Goal: Communication & Community: Ask a question

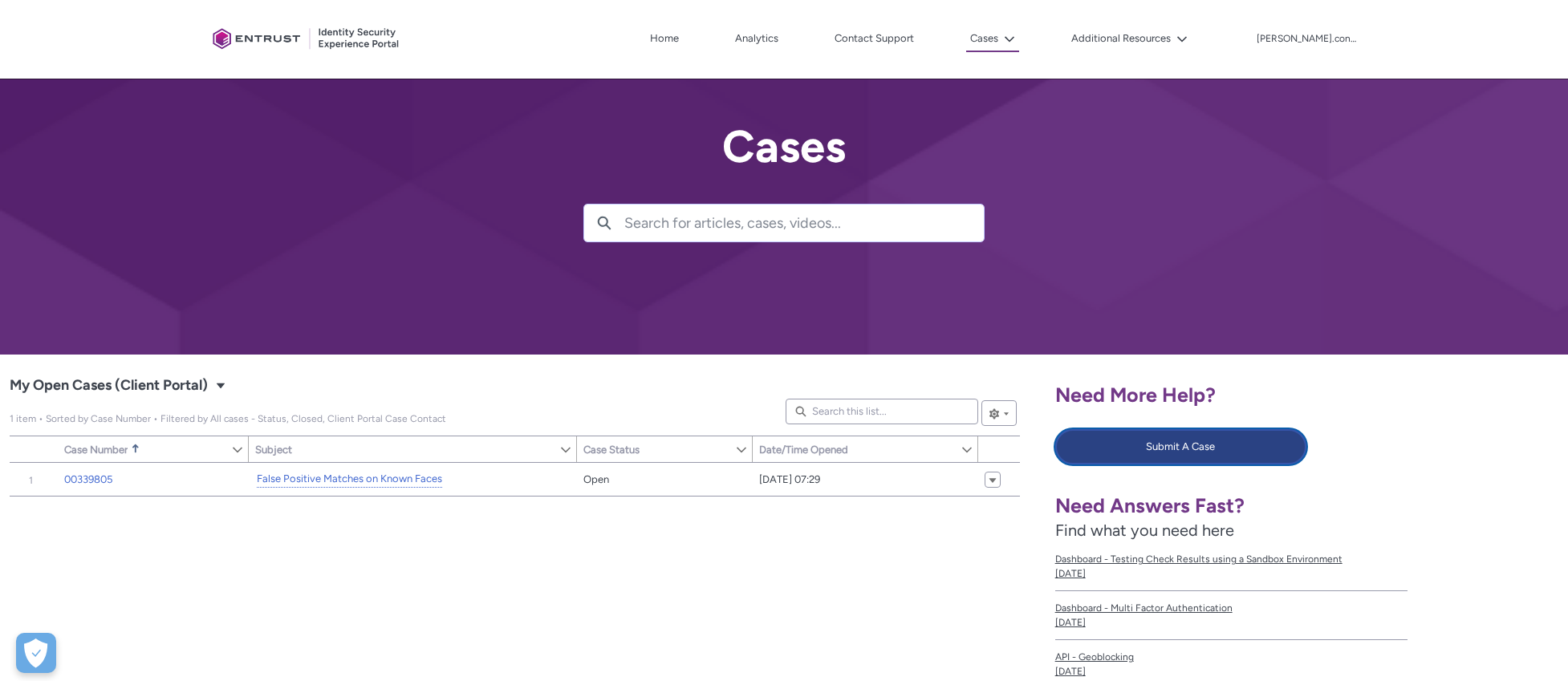
click at [1209, 448] on button "Submit A Case" at bounding box center [1181, 447] width 252 height 35
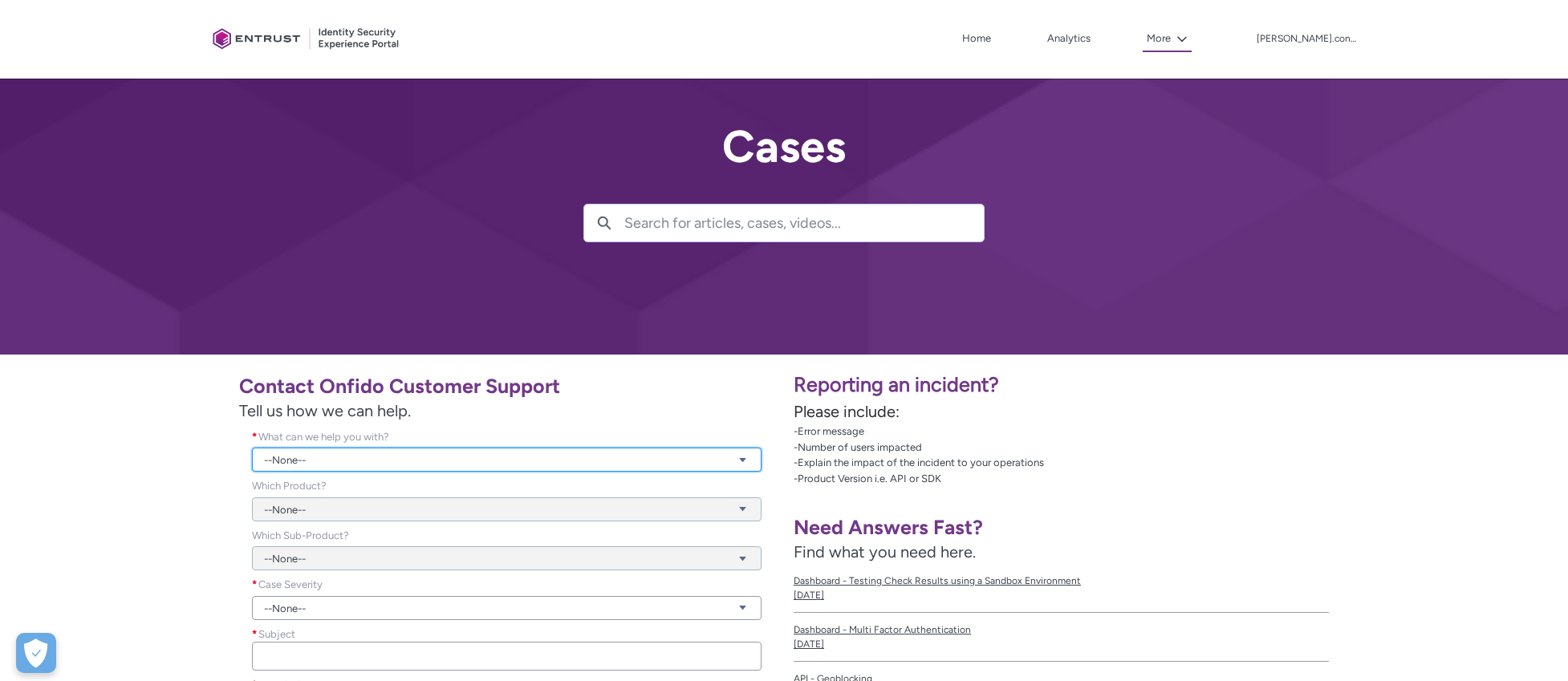
click at [325, 456] on link "--None--" at bounding box center [507, 459] width 510 height 24
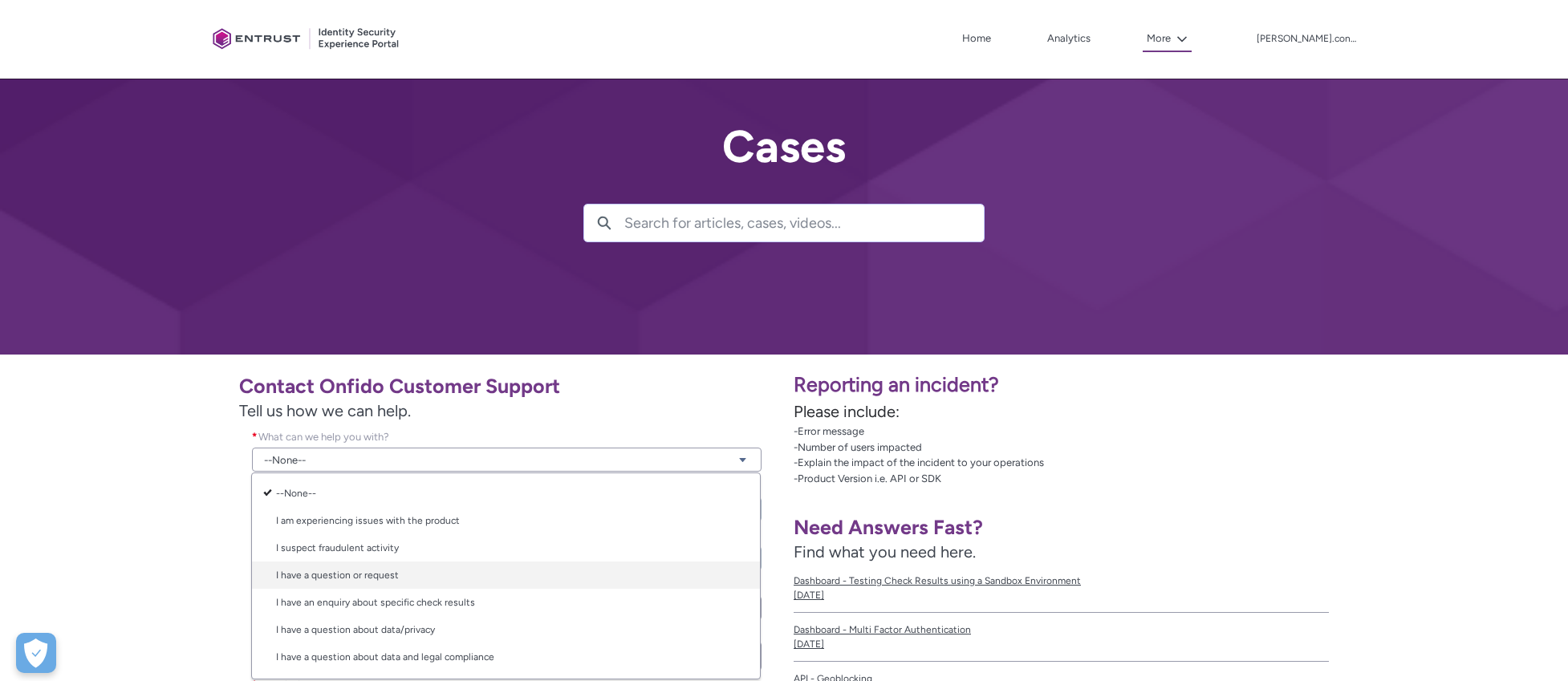
click at [375, 572] on link "I have a question or request" at bounding box center [506, 575] width 508 height 27
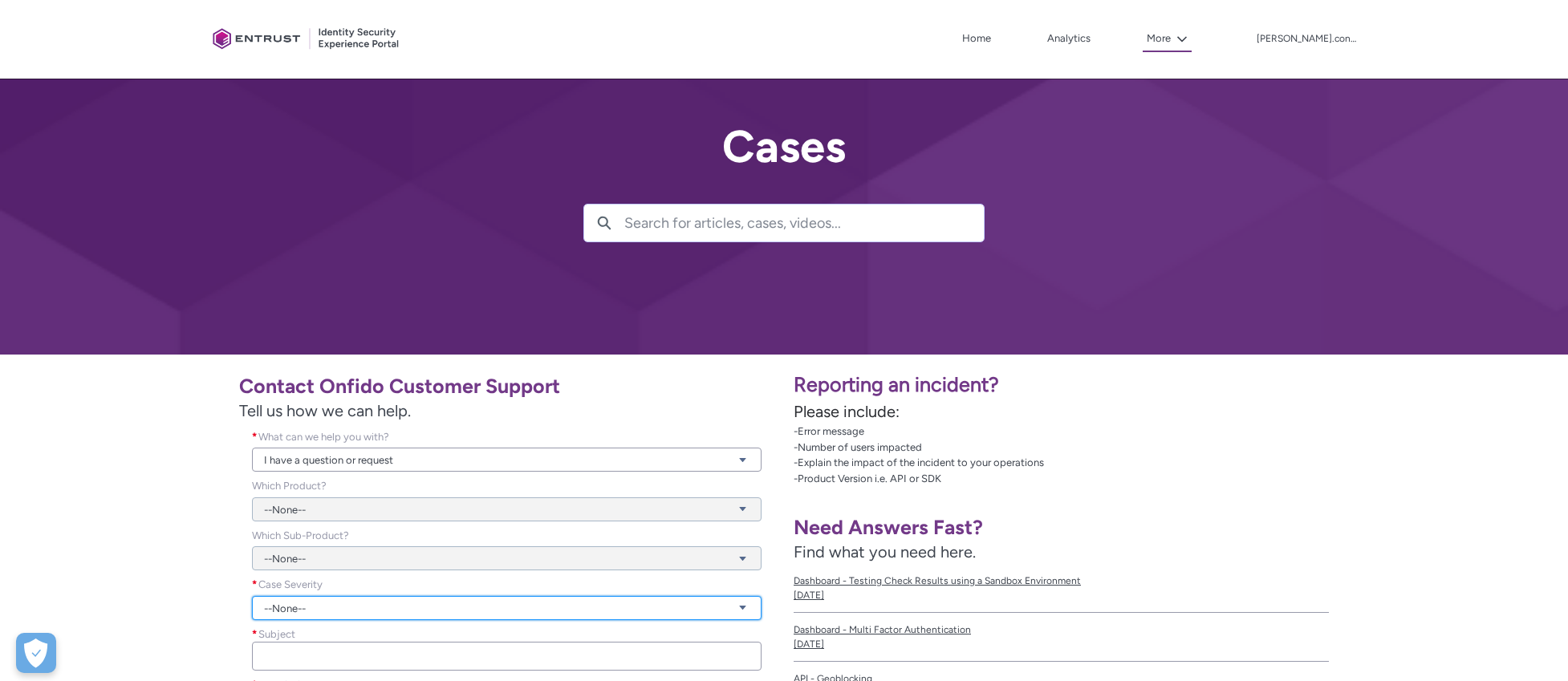
click at [310, 613] on link "--None--" at bounding box center [507, 608] width 510 height 24
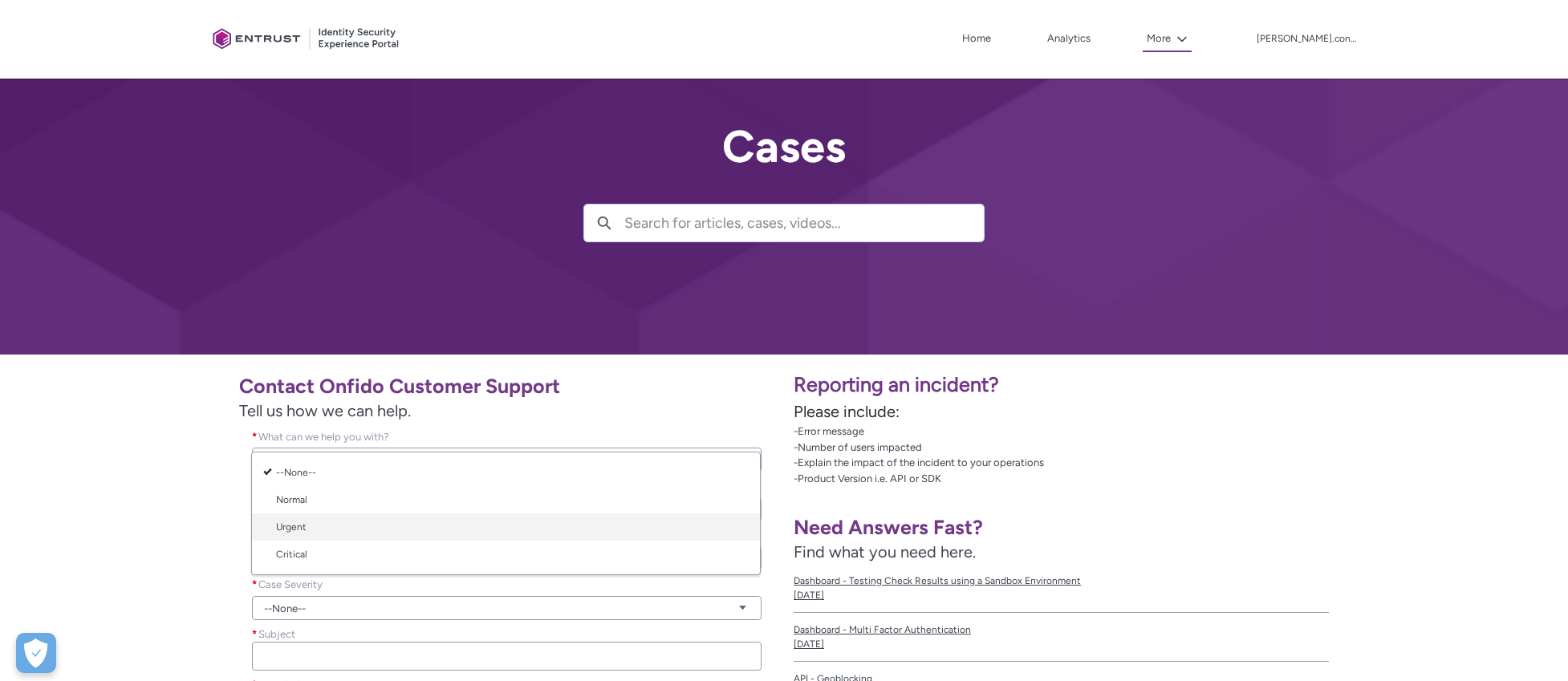
click at [301, 531] on link "Urgent" at bounding box center [506, 527] width 508 height 27
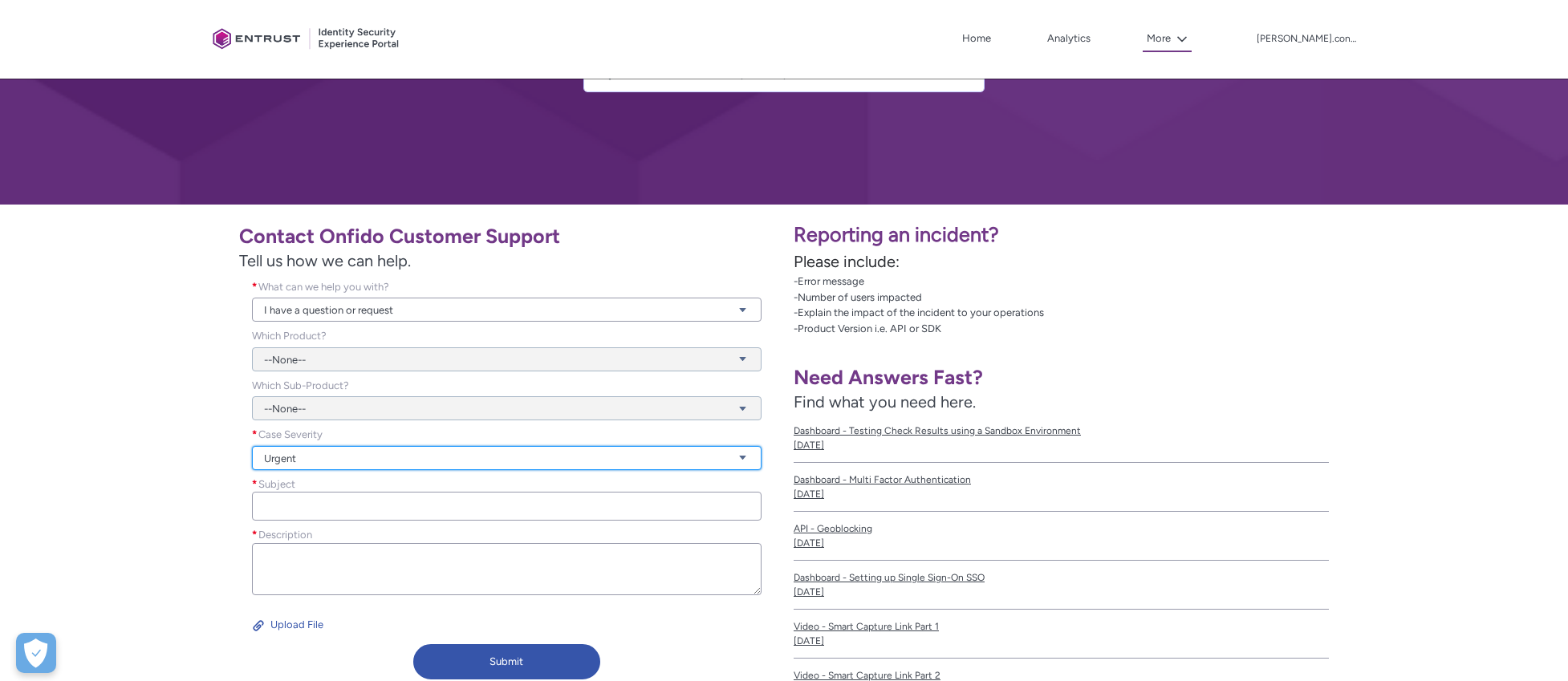
scroll to position [197, 0]
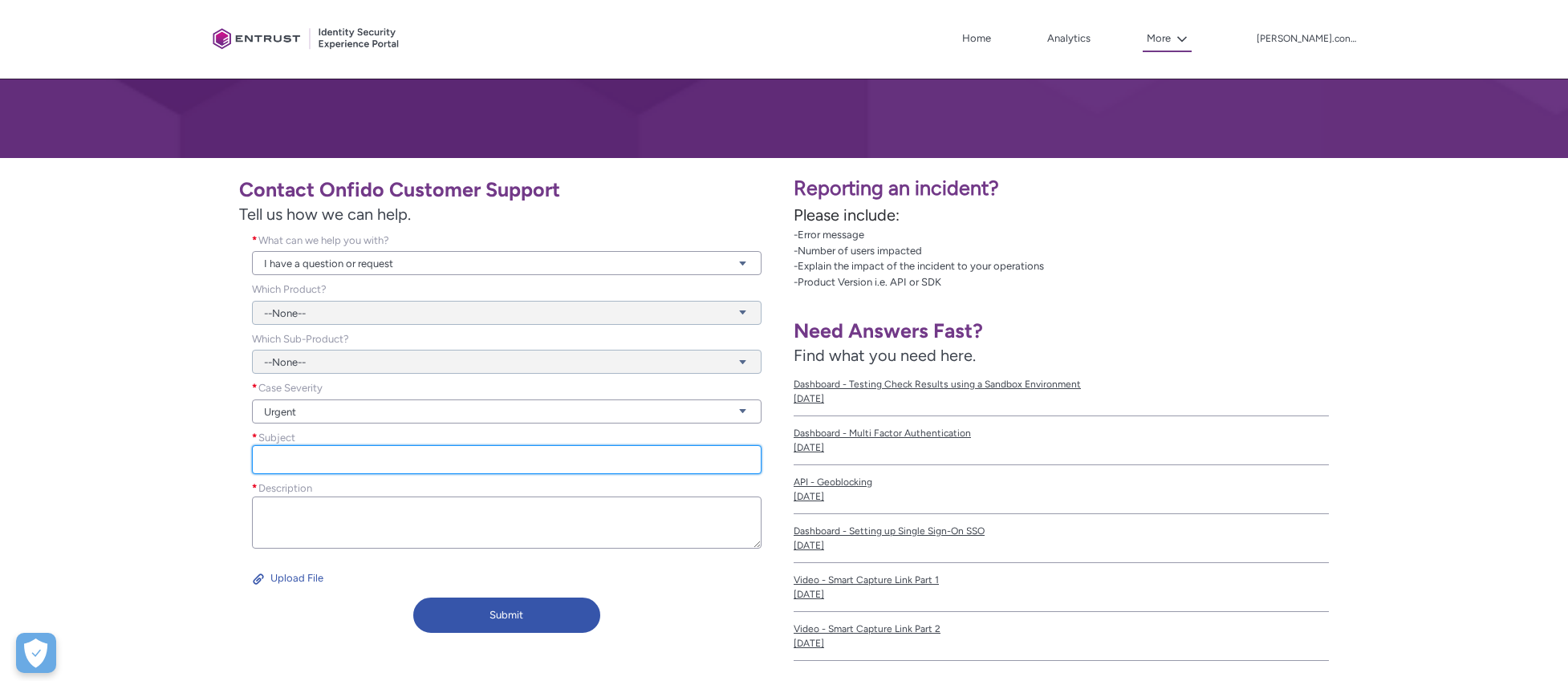
click at [289, 452] on input "Subject *" at bounding box center [507, 460] width 510 height 29
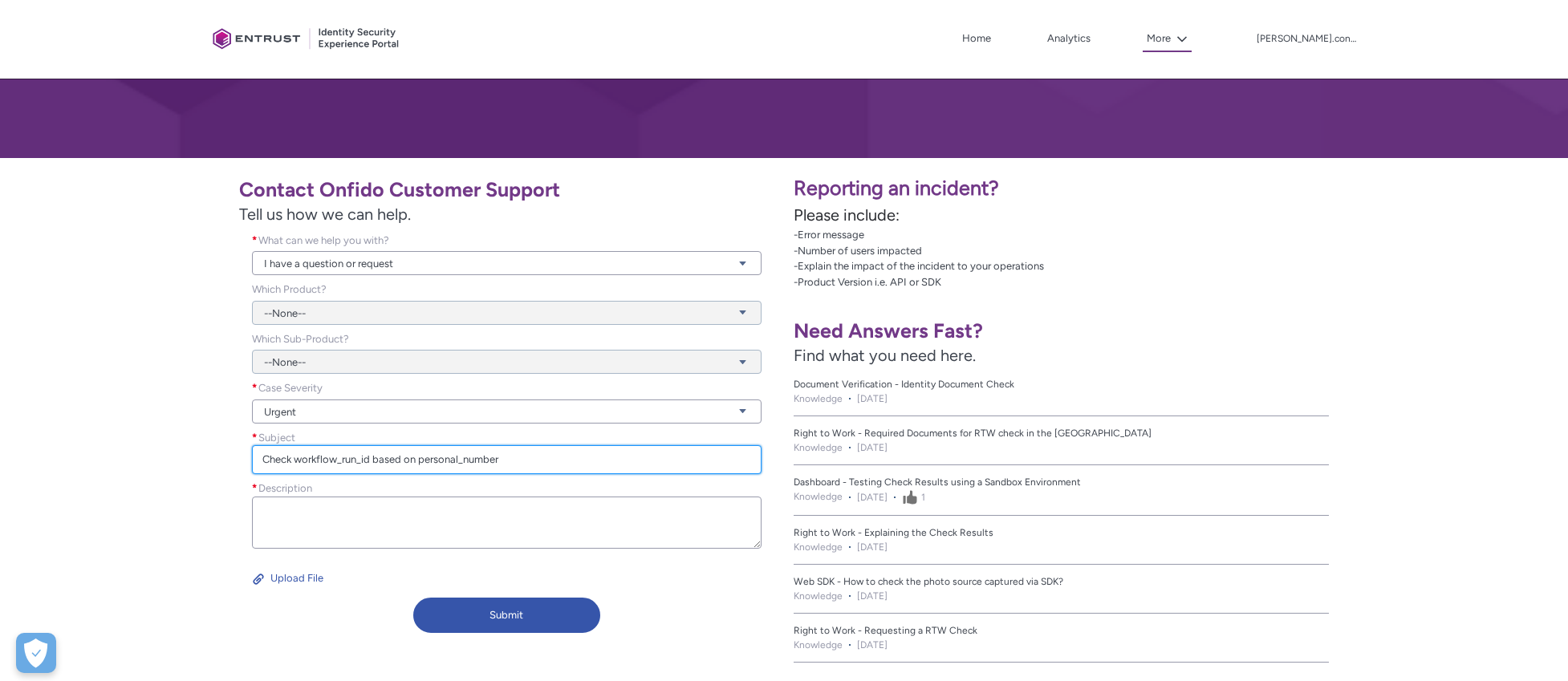
type input "Check workflow_run_id based on personal_number"
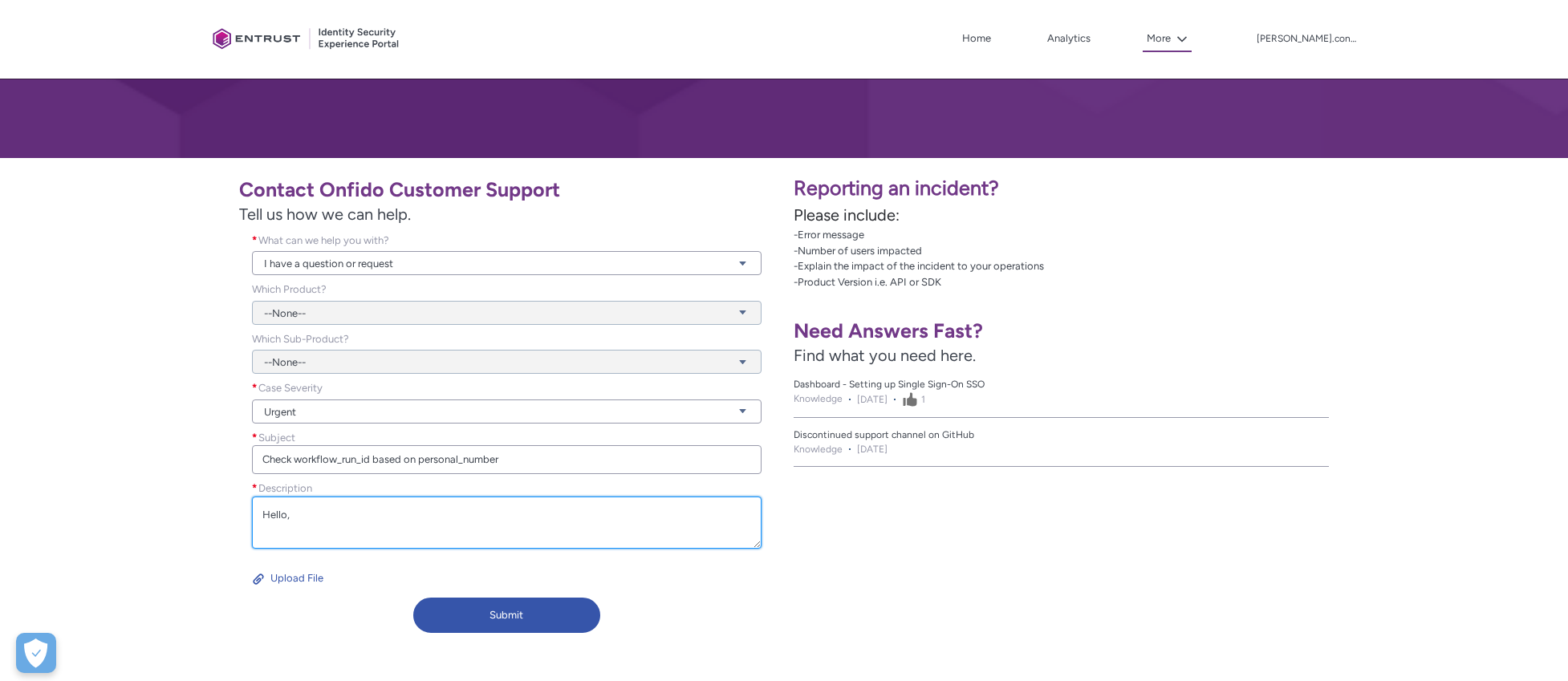
drag, startPoint x: 280, startPoint y: 516, endPoint x: 207, endPoint y: 516, distance: 73.0
click at [207, 516] on div "Contact Onfido Customer Support Tell us how we can help. What can we help you w…" at bounding box center [392, 404] width 765 height 473
click at [337, 521] on textarea "Hello," at bounding box center [507, 522] width 510 height 52
drag, startPoint x: 356, startPoint y: 514, endPoint x: 218, endPoint y: 503, distance: 138.4
click at [218, 503] on div "Contact Onfido Customer Support Tell us how we can help. What can we help you w…" at bounding box center [392, 404] width 765 height 473
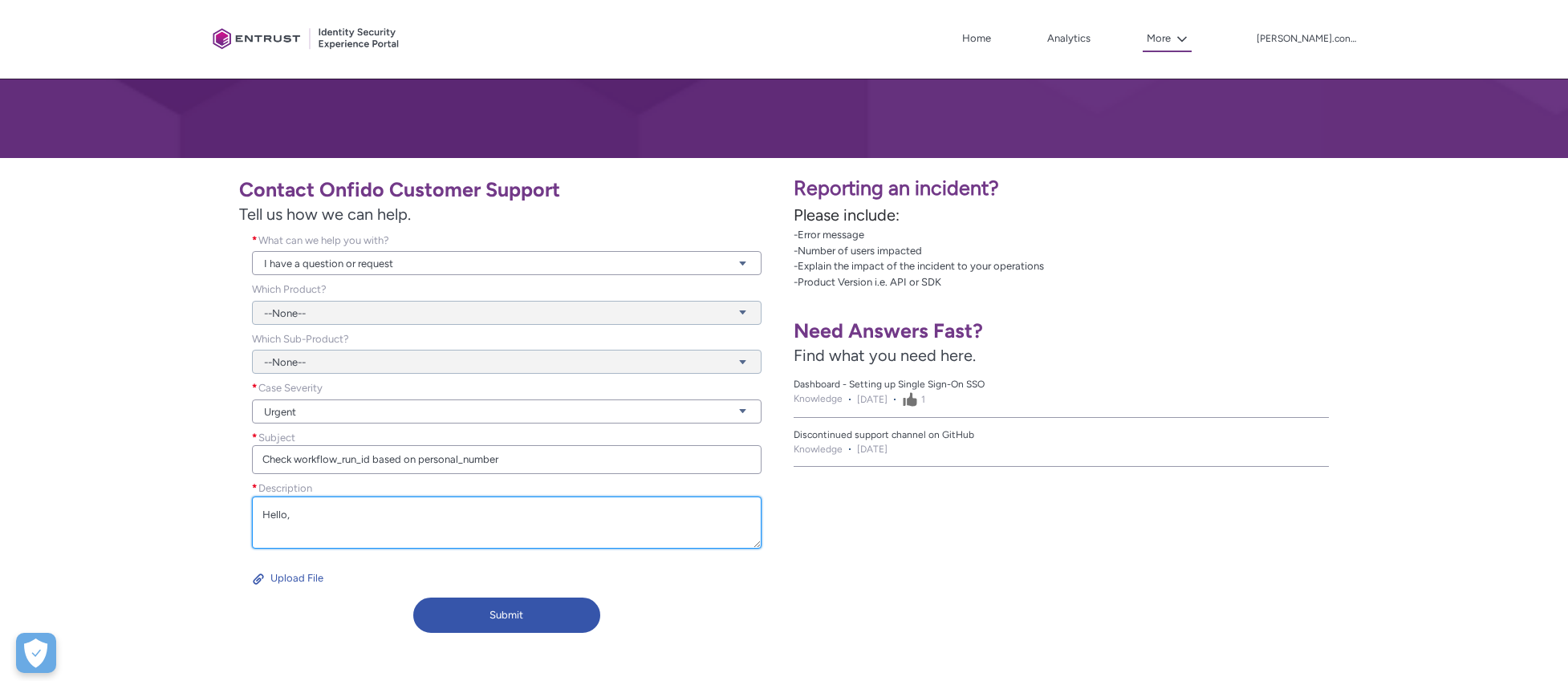
paste textarea "We need assistance investigating a case involving a possible fraudulent request…"
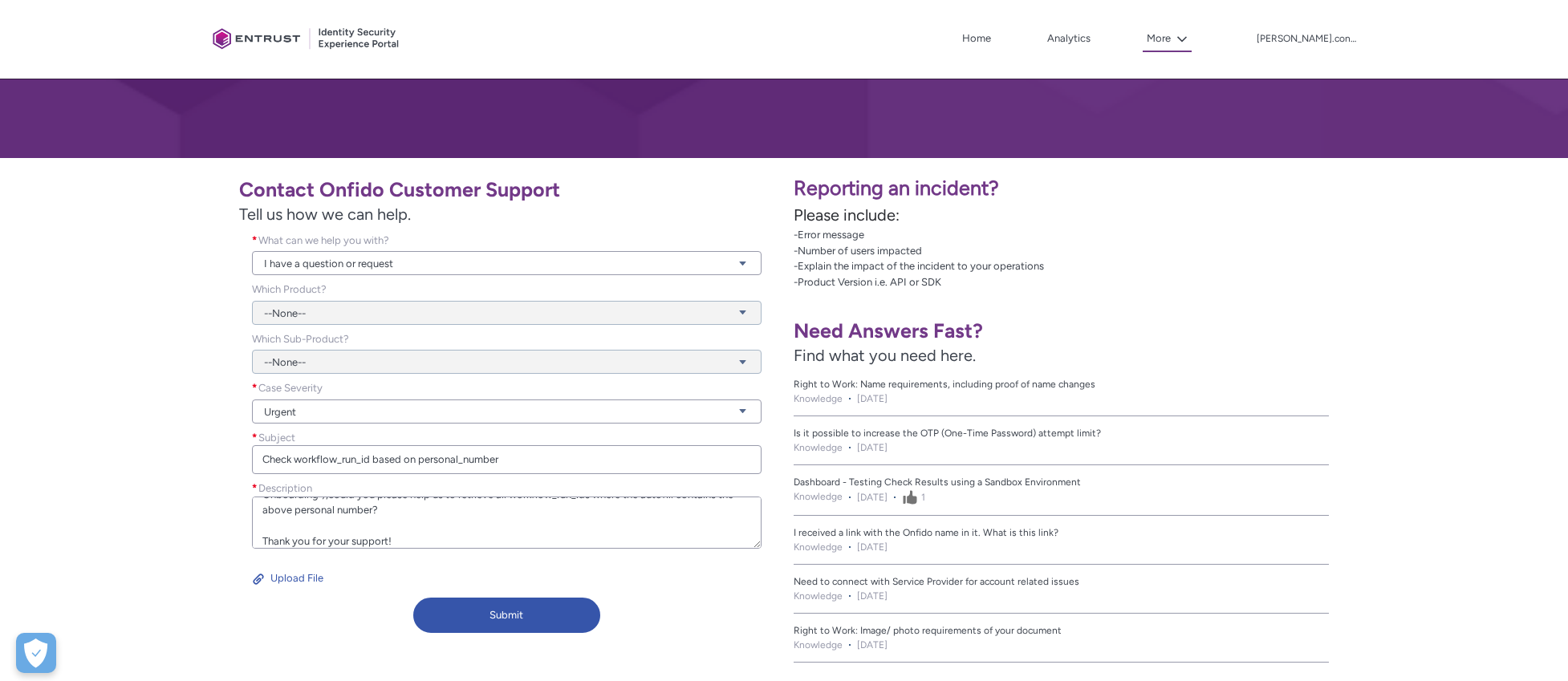
type textarea "Hello, We need assistance investigating a case involving a possible fraudulent …"
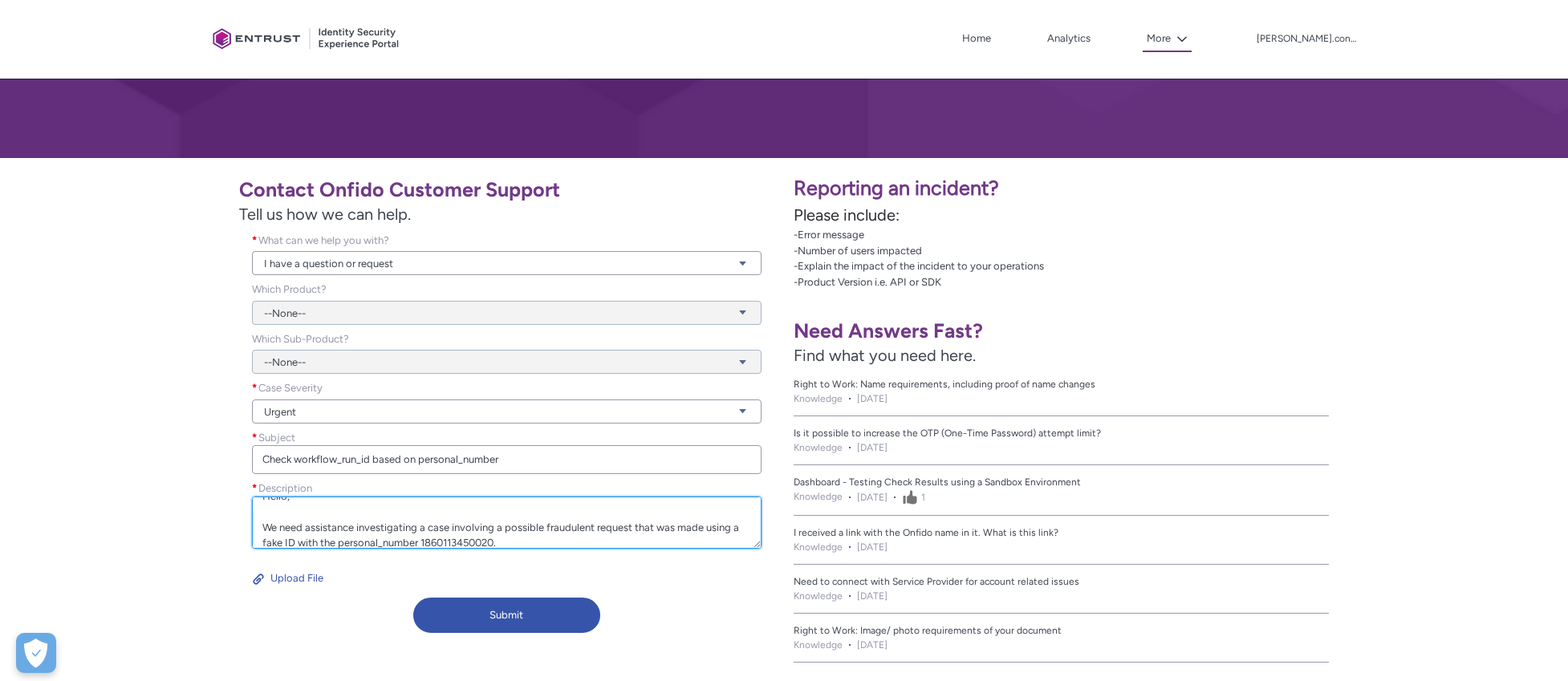
scroll to position [0, 0]
click at [320, 536] on textarea "Hello, We need assistance investigating a case involving a possible fraudulent …" at bounding box center [507, 522] width 510 height 52
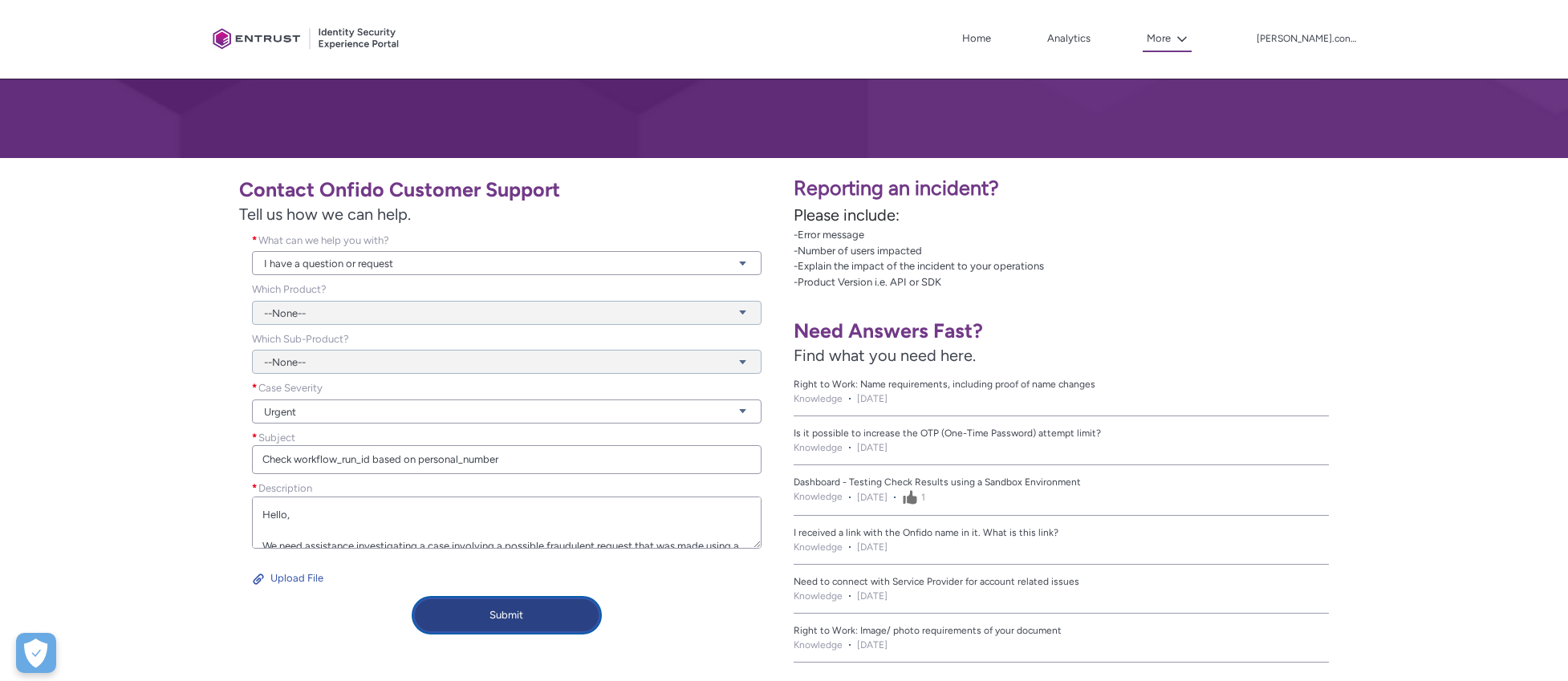
click at [495, 610] on button "Submit" at bounding box center [507, 615] width 187 height 35
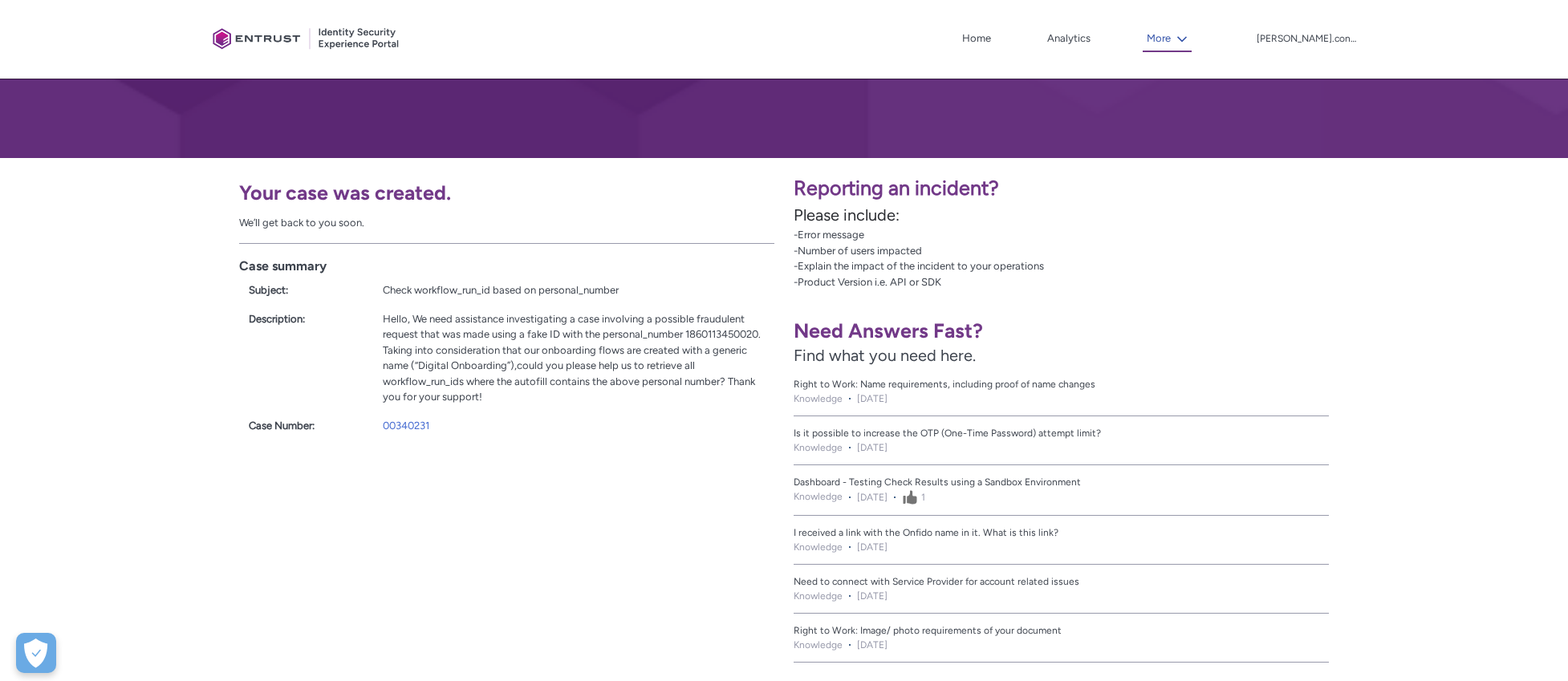
click at [1187, 35] on icon at bounding box center [1181, 39] width 11 height 11
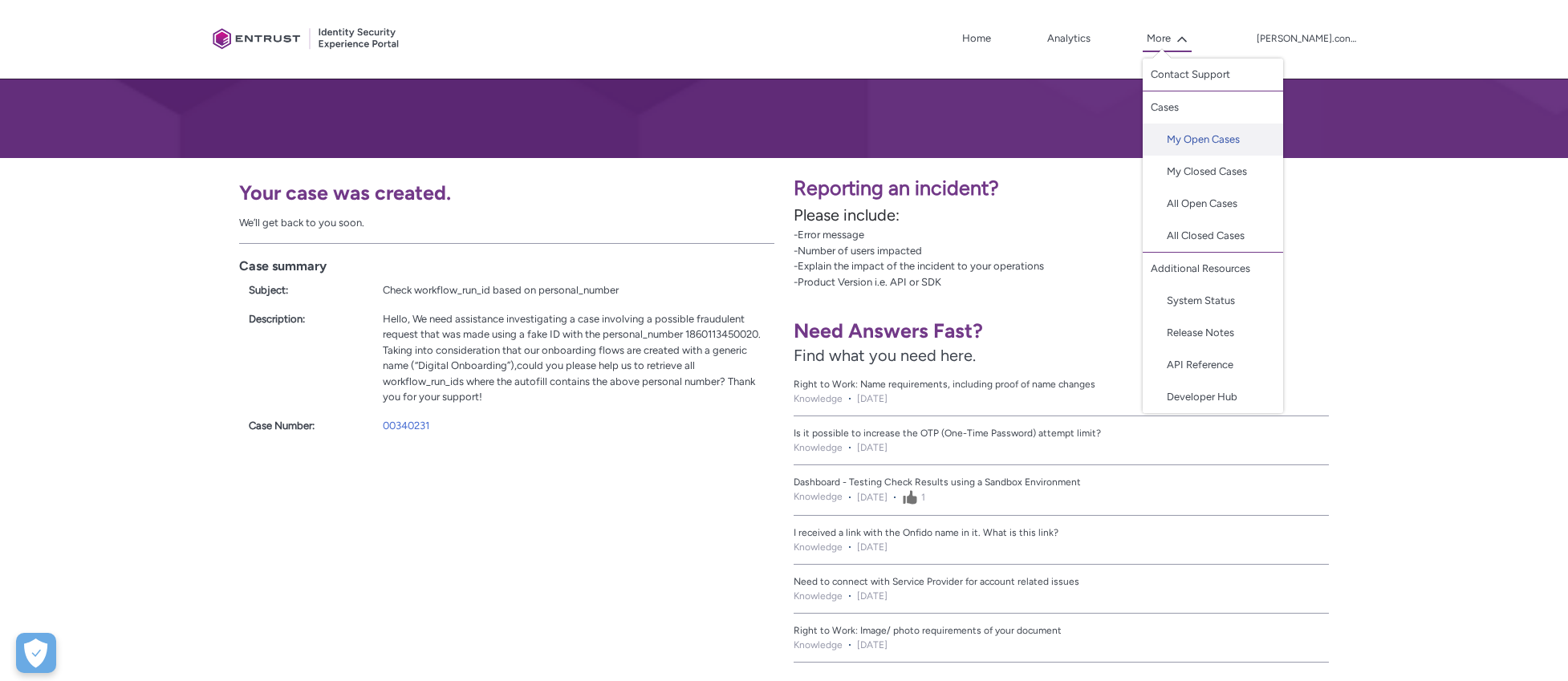
click at [1231, 139] on link "My Open Cases" at bounding box center [1213, 139] width 140 height 32
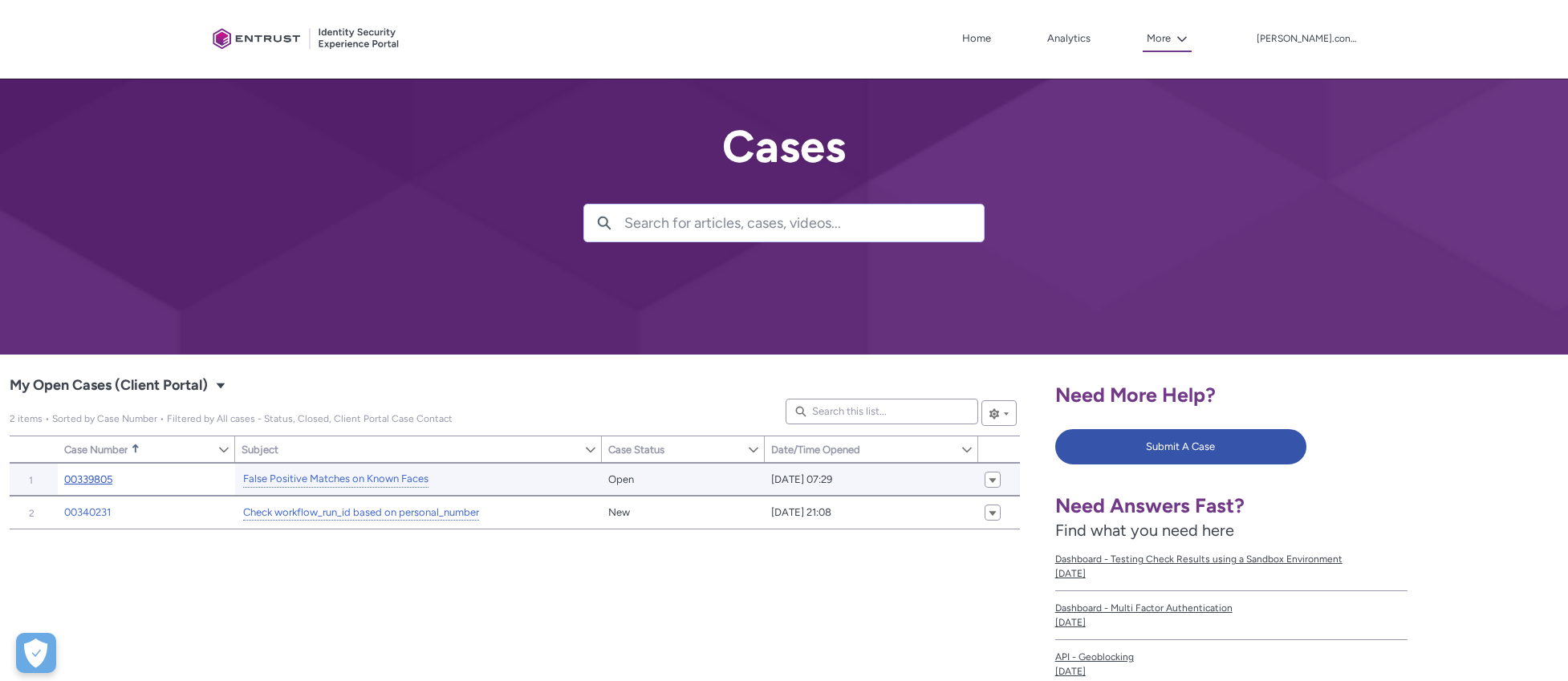
click at [100, 477] on link "00339805" at bounding box center [88, 479] width 48 height 16
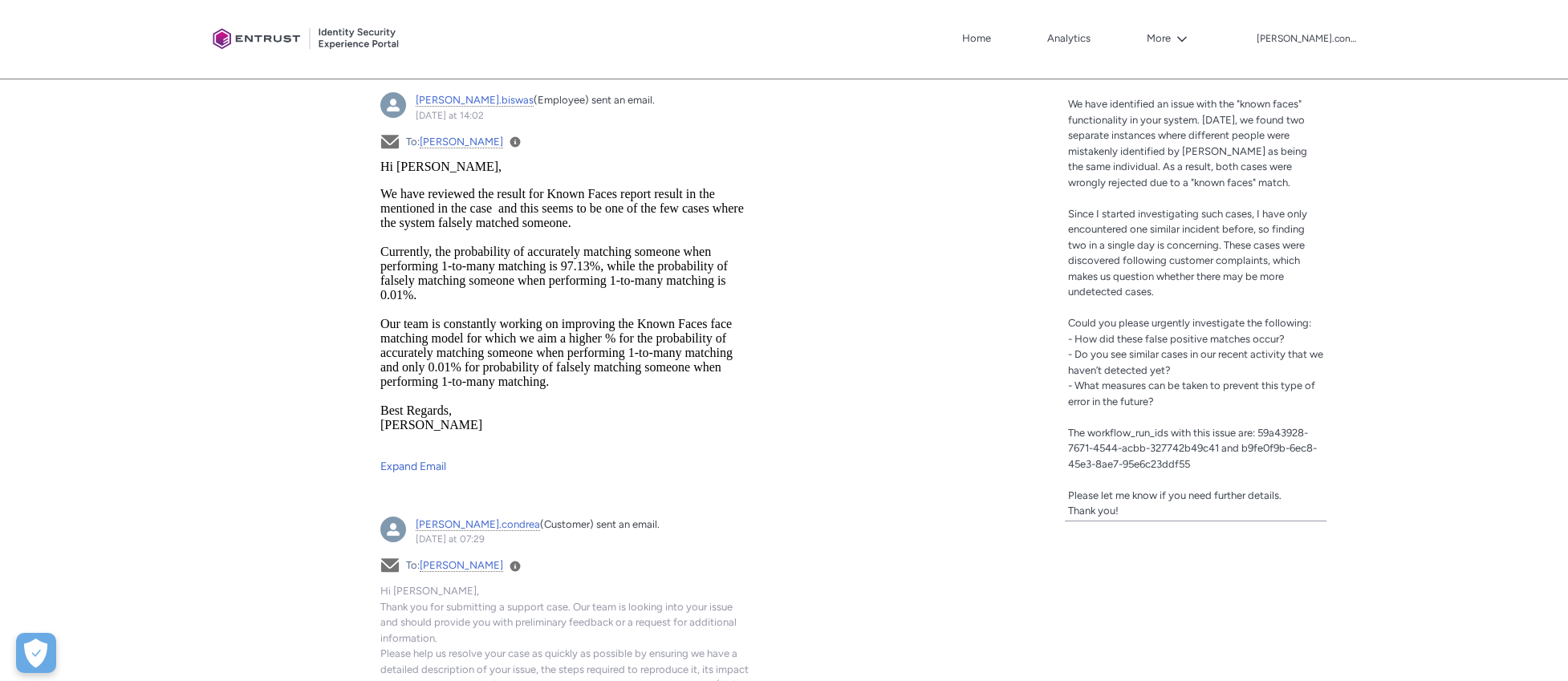
scroll to position [614, 0]
click at [433, 468] on link "Expand Email" at bounding box center [565, 460] width 370 height 26
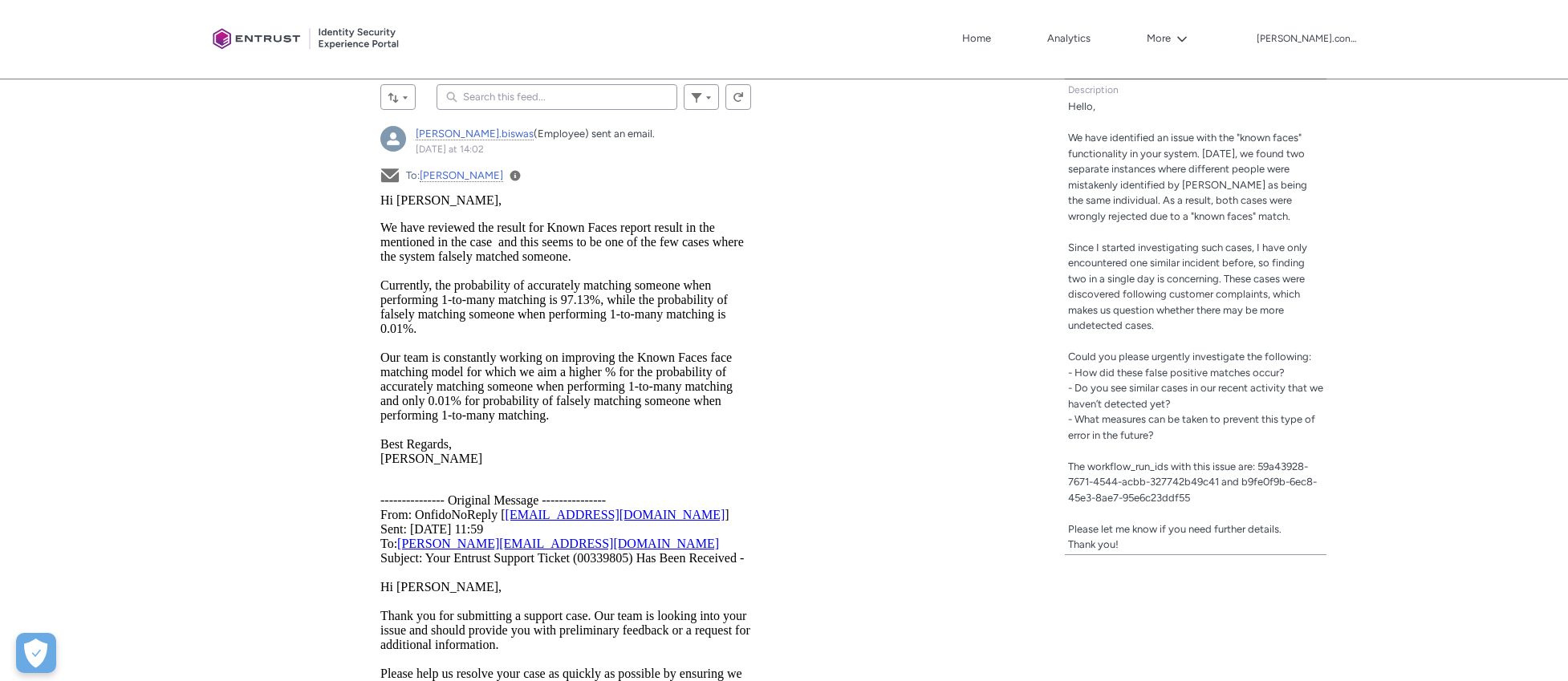
scroll to position [578, 0]
